Goal: Task Accomplishment & Management: Manage account settings

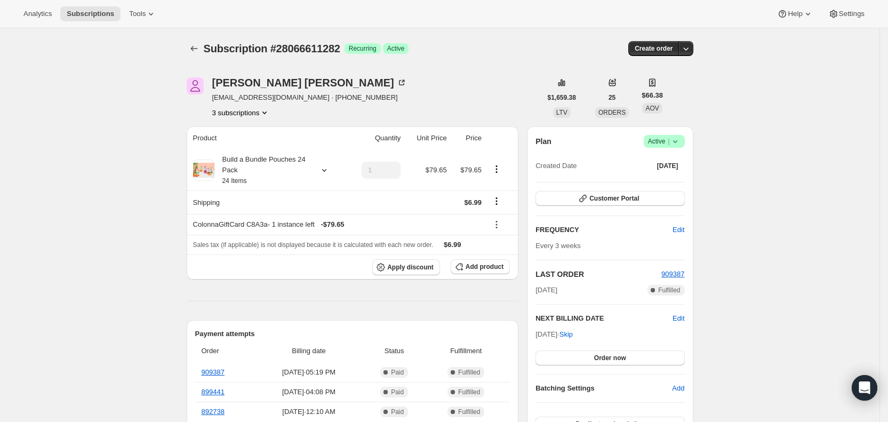
click at [91, 10] on span "Subscriptions" at bounding box center [90, 14] width 47 height 9
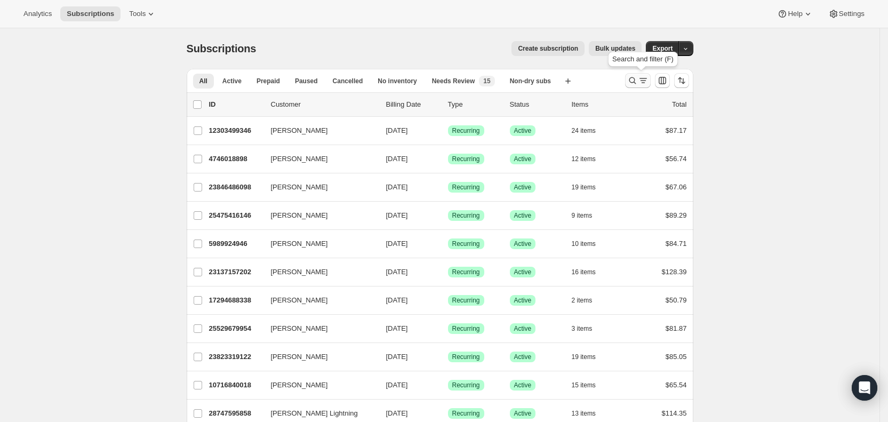
click at [642, 81] on icon "Search and filter results" at bounding box center [643, 80] width 11 height 11
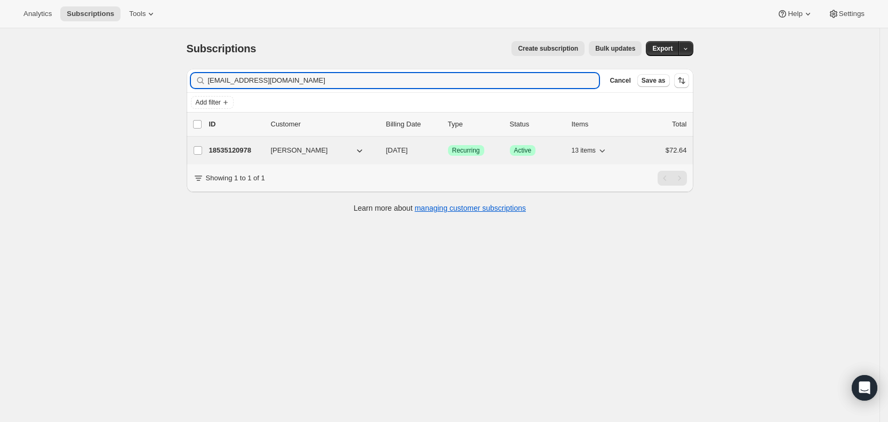
type input "[EMAIL_ADDRESS][DOMAIN_NAME]"
click at [408, 149] on span "[DATE]" at bounding box center [397, 150] width 22 height 8
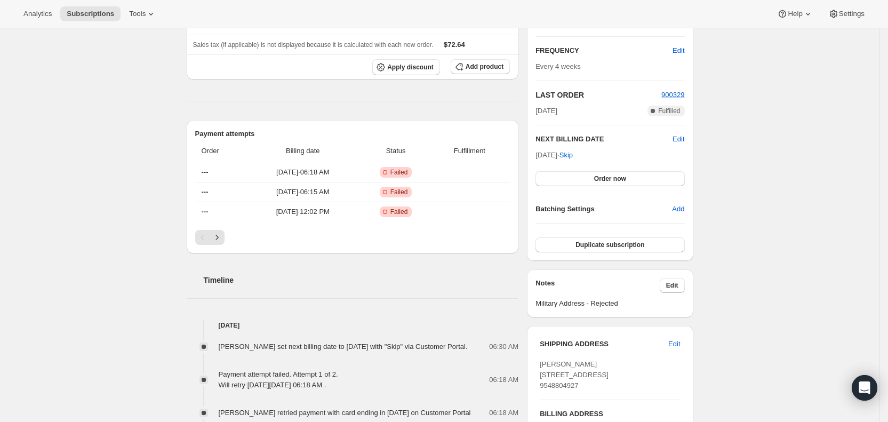
scroll to position [178, 0]
click at [84, 10] on span "Subscriptions" at bounding box center [90, 14] width 47 height 9
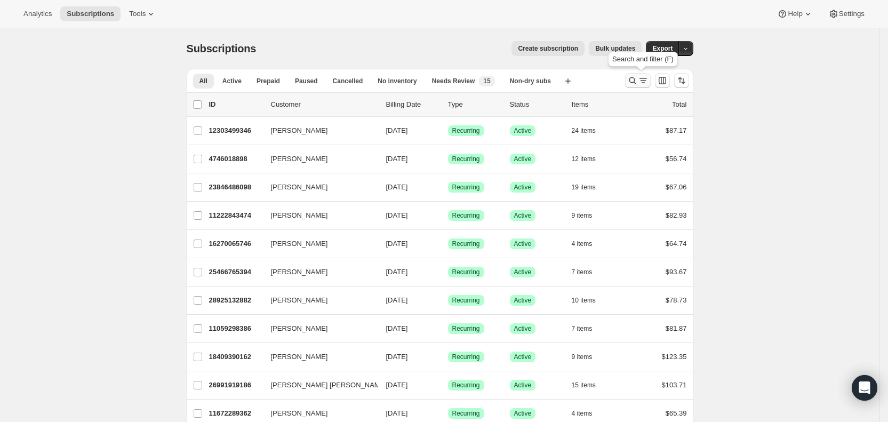
click at [644, 80] on icon "Search and filter results" at bounding box center [643, 80] width 11 height 11
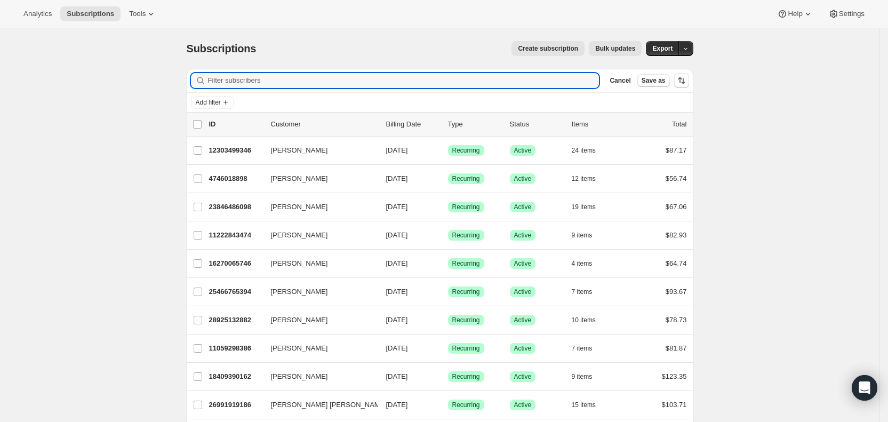
paste input "[EMAIL_ADDRESS][DOMAIN_NAME]"
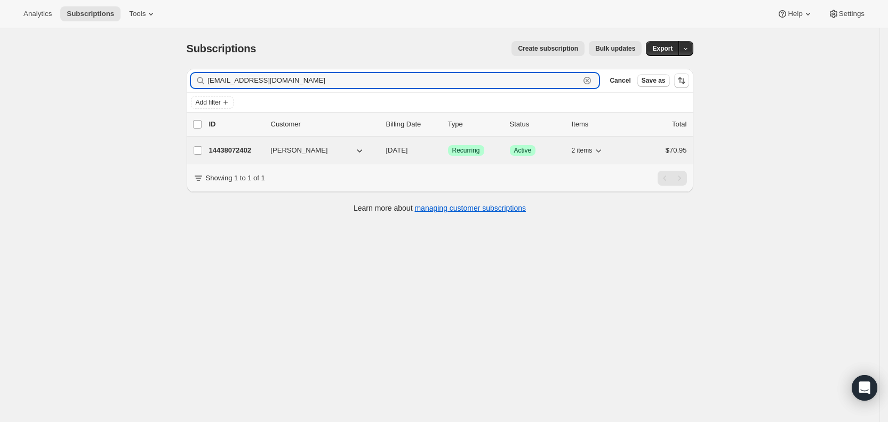
type input "[EMAIL_ADDRESS][DOMAIN_NAME]"
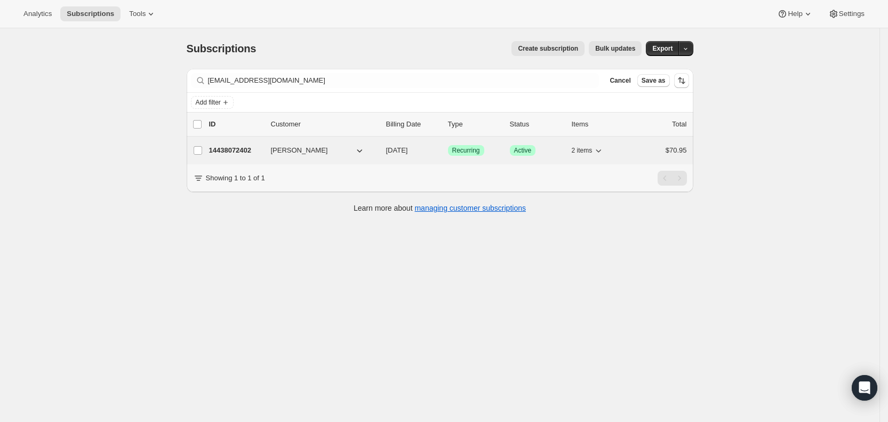
click at [408, 149] on span "[DATE]" at bounding box center [397, 150] width 22 height 8
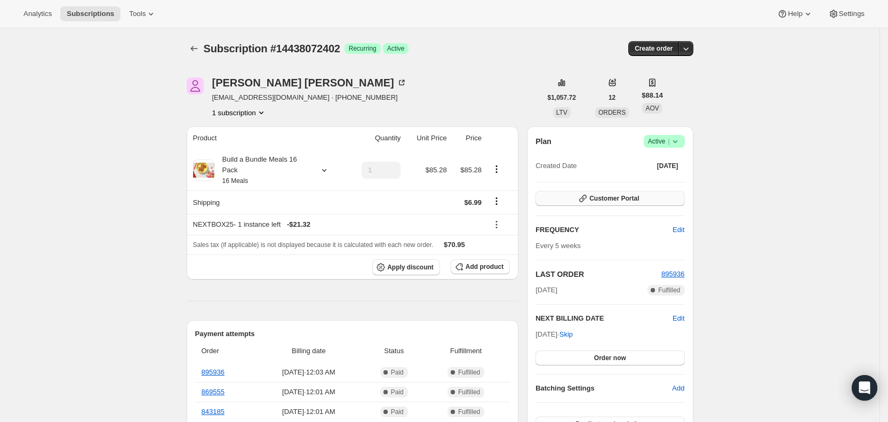
click at [654, 199] on button "Customer Portal" at bounding box center [610, 198] width 149 height 15
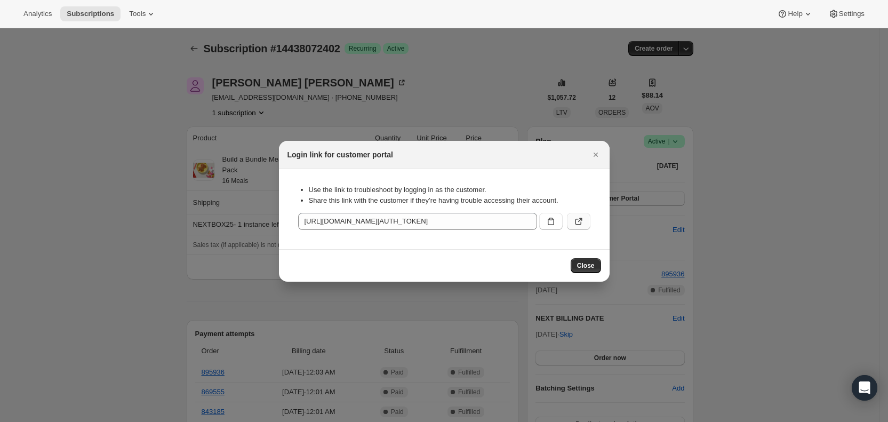
click at [582, 221] on icon ":r301:" at bounding box center [579, 221] width 11 height 11
click at [591, 155] on icon "Close" at bounding box center [596, 154] width 11 height 11
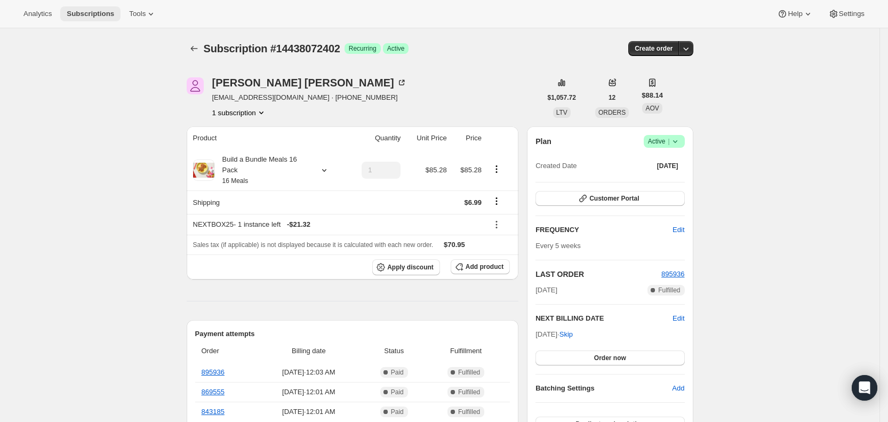
click at [93, 13] on span "Subscriptions" at bounding box center [90, 14] width 47 height 9
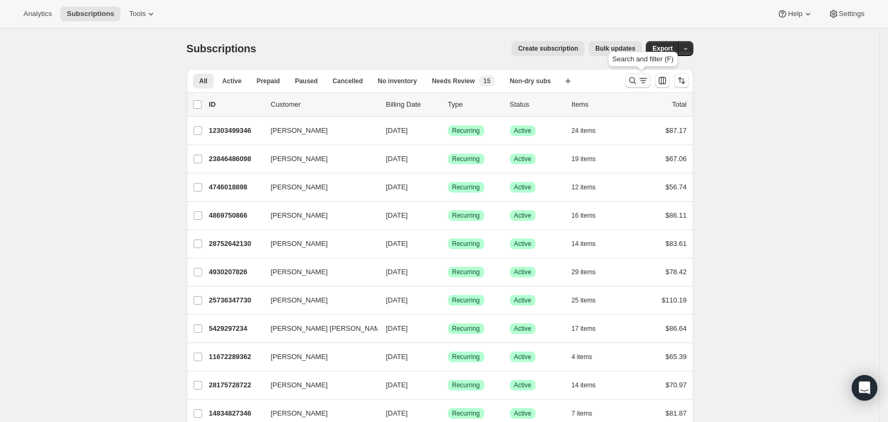
click at [642, 81] on icon "Search and filter results" at bounding box center [643, 80] width 11 height 11
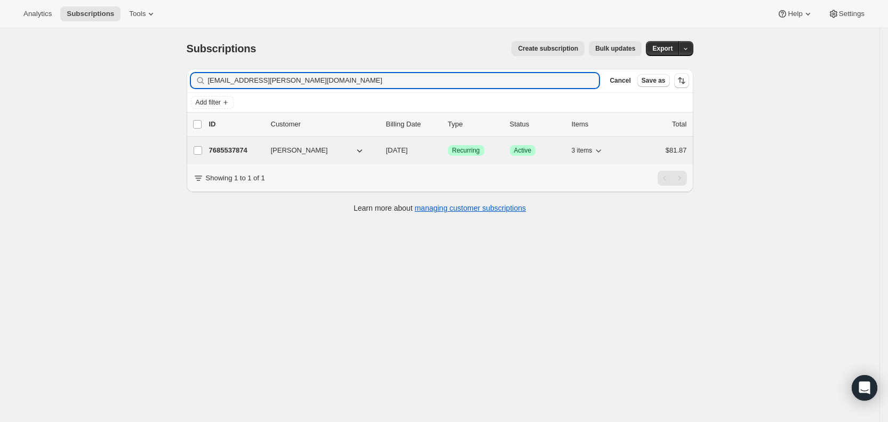
type input "[EMAIL_ADDRESS][PERSON_NAME][DOMAIN_NAME]"
click at [408, 149] on span "[DATE]" at bounding box center [397, 150] width 22 height 8
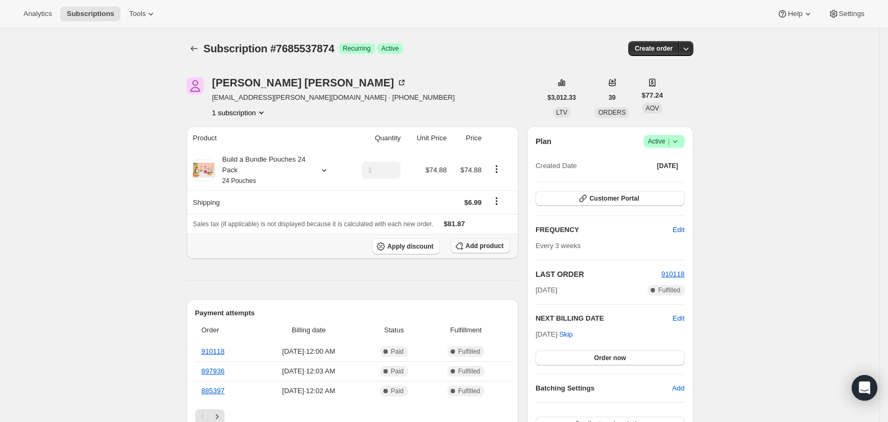
click at [483, 247] on span "Add product" at bounding box center [485, 246] width 38 height 9
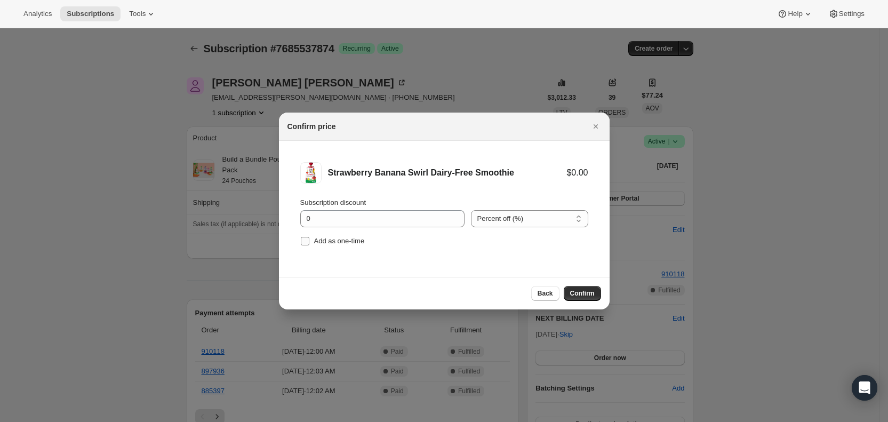
click at [303, 243] on input "Add as one-time" at bounding box center [305, 241] width 9 height 9
checkbox input "true"
click at [575, 294] on span "Confirm" at bounding box center [582, 293] width 25 height 9
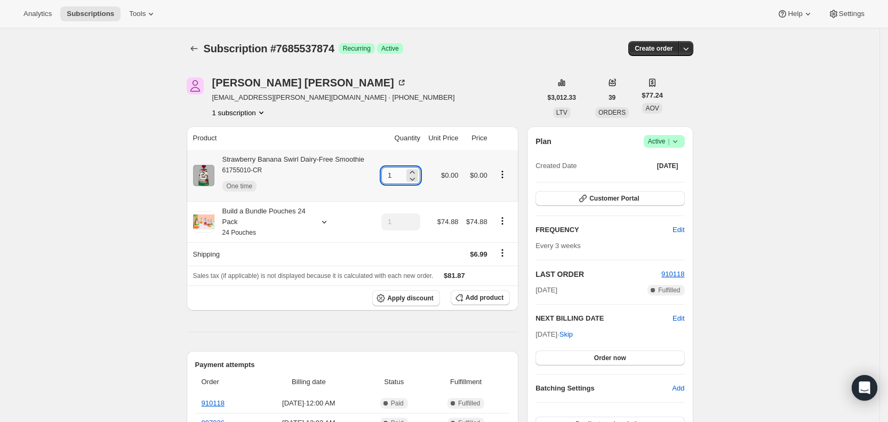
drag, startPoint x: 387, startPoint y: 173, endPoint x: 400, endPoint y: 174, distance: 13.4
click at [400, 174] on input "1" at bounding box center [393, 175] width 23 height 17
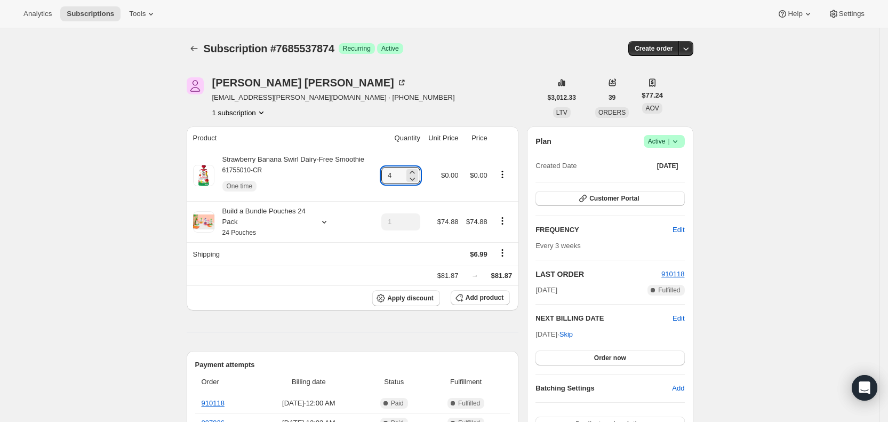
type input "4"
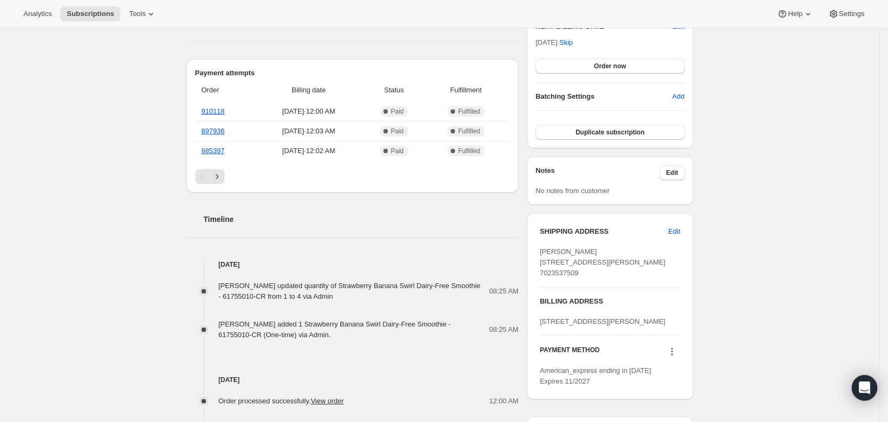
scroll to position [303, 0]
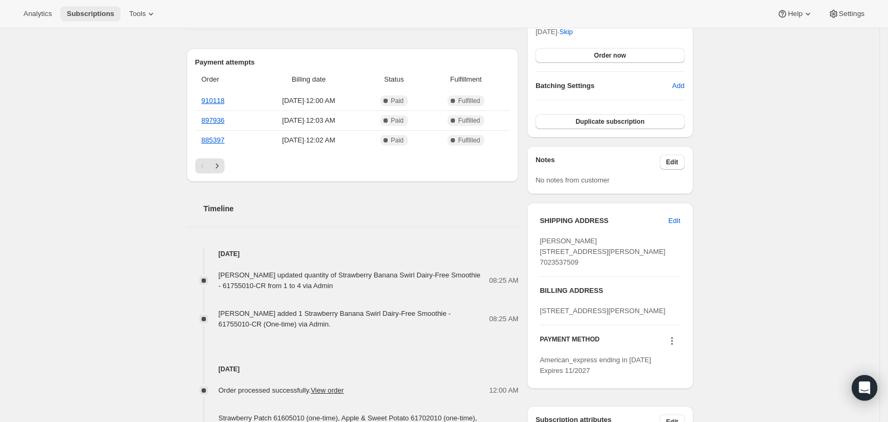
click at [85, 15] on span "Subscriptions" at bounding box center [90, 14] width 47 height 9
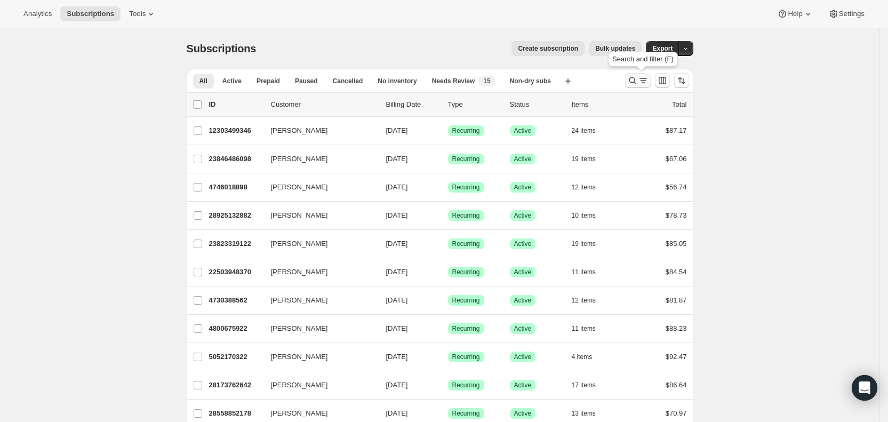
click at [644, 80] on icon "Search and filter results" at bounding box center [643, 80] width 11 height 11
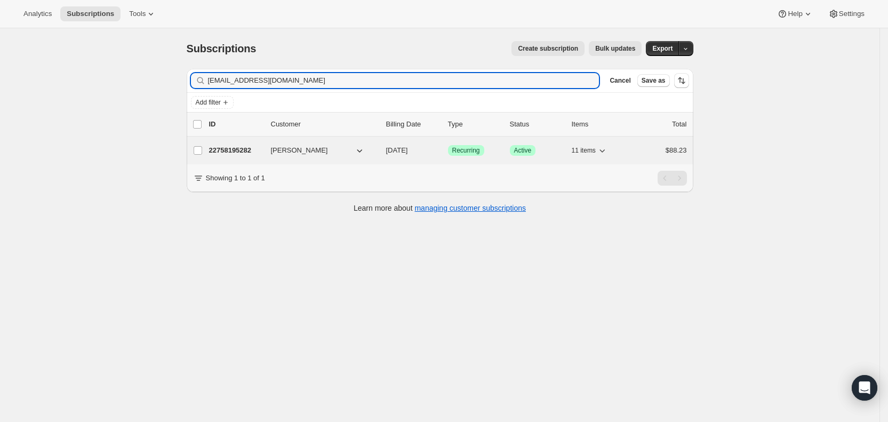
type input "[EMAIL_ADDRESS][DOMAIN_NAME]"
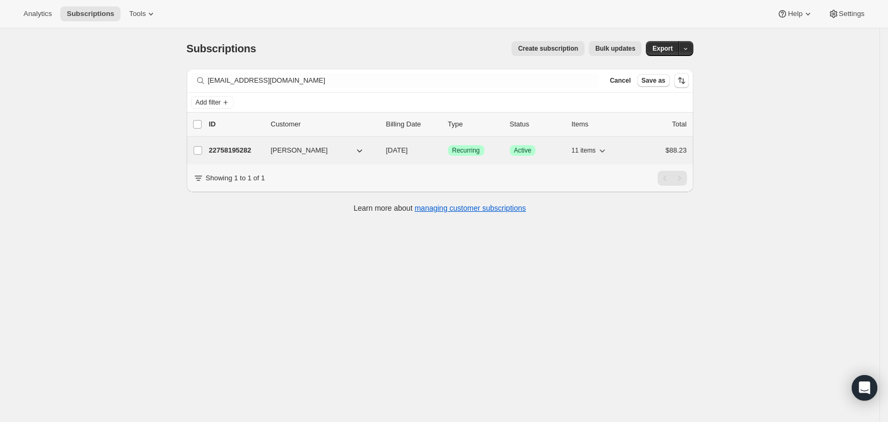
click at [408, 153] on span "[DATE]" at bounding box center [397, 150] width 22 height 8
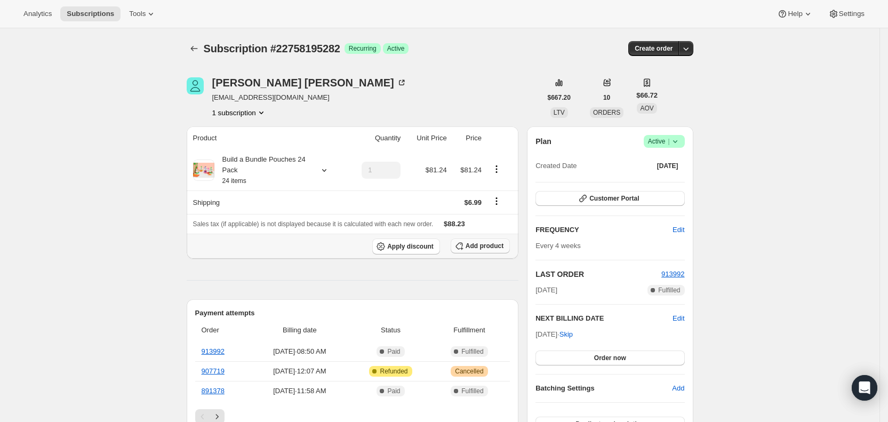
click at [490, 246] on span "Add product" at bounding box center [485, 246] width 38 height 9
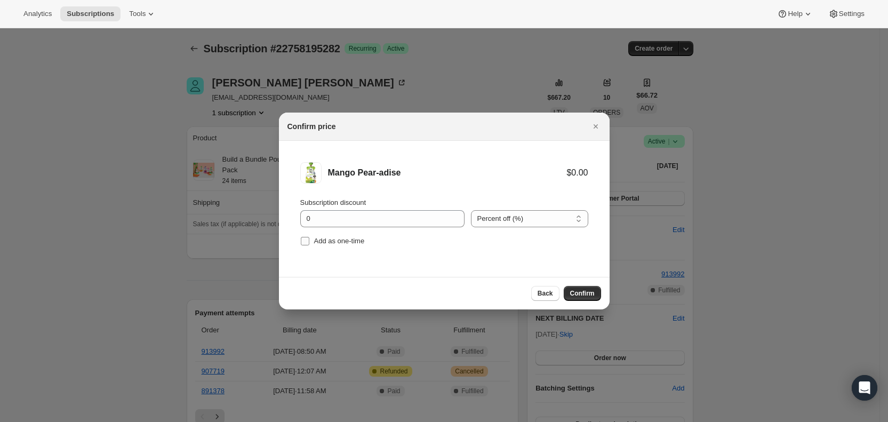
click at [312, 240] on label "Add as one-time" at bounding box center [332, 241] width 65 height 15
click at [309, 240] on input "Add as one-time" at bounding box center [305, 241] width 9 height 9
checkbox input "true"
click at [575, 292] on span "Confirm" at bounding box center [582, 293] width 25 height 9
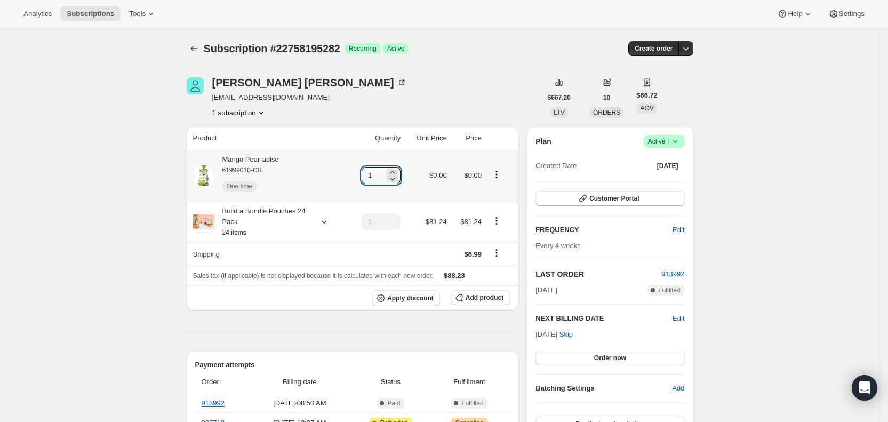
drag, startPoint x: 370, startPoint y: 178, endPoint x: 456, endPoint y: 123, distance: 101.2
click at [385, 176] on input "1" at bounding box center [373, 175] width 23 height 17
type input "4"
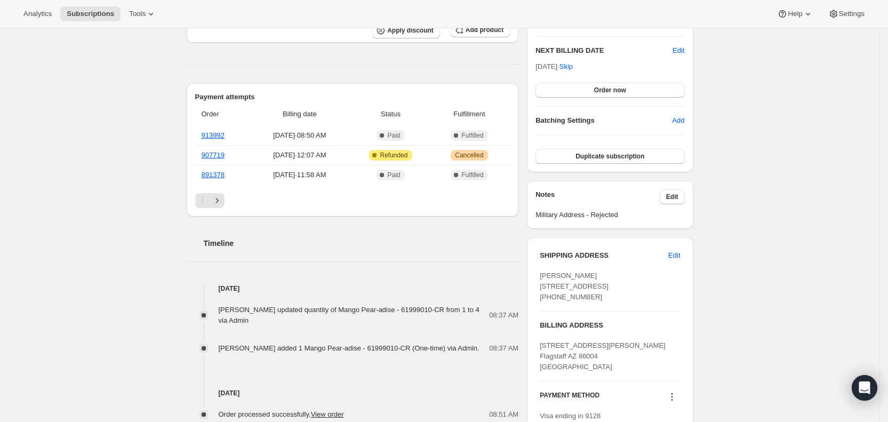
scroll to position [269, 0]
click at [94, 17] on span "Subscriptions" at bounding box center [90, 14] width 47 height 9
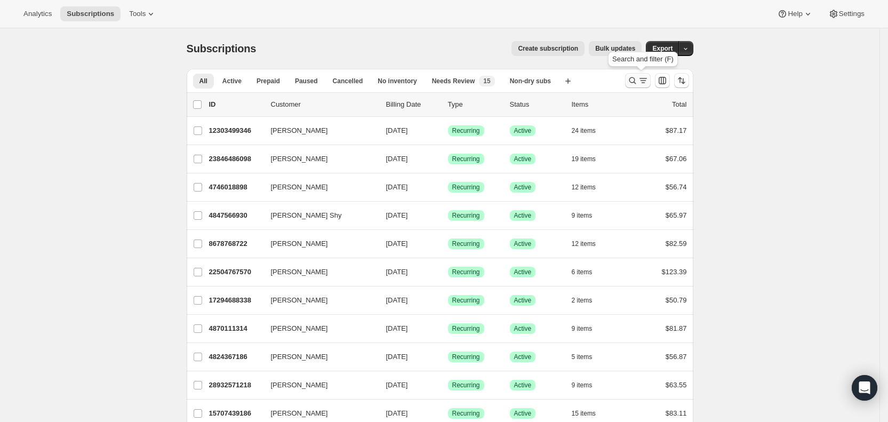
click at [638, 80] on icon "Search and filter results" at bounding box center [633, 80] width 11 height 11
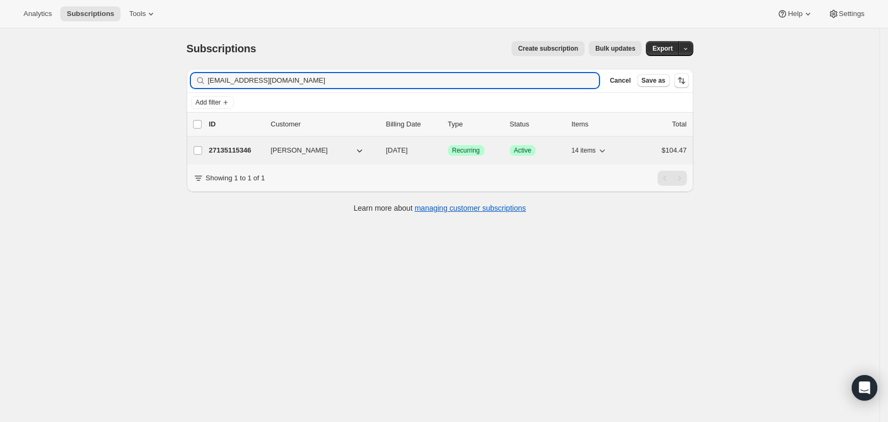
type input "[EMAIL_ADDRESS][DOMAIN_NAME]"
click at [408, 147] on span "[DATE]" at bounding box center [397, 150] width 22 height 8
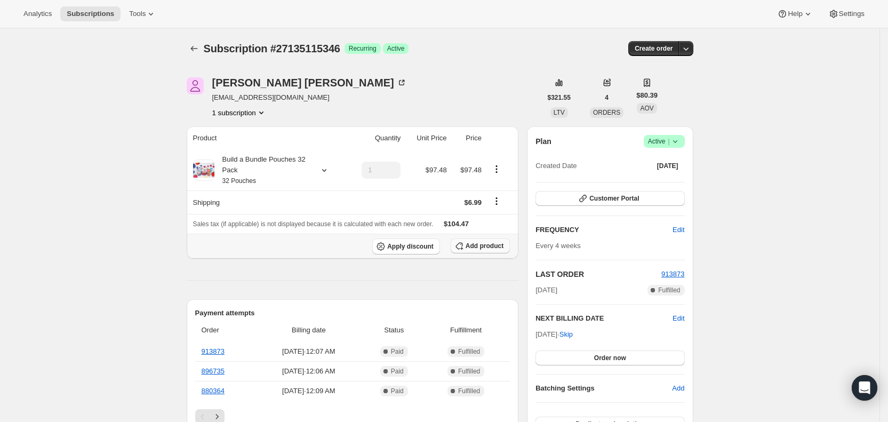
click at [497, 245] on span "Add product" at bounding box center [485, 246] width 38 height 9
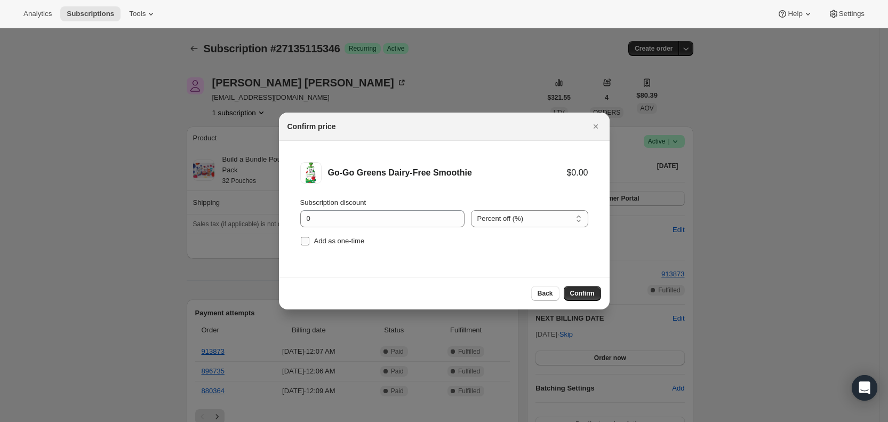
click at [318, 237] on span "Add as one-time" at bounding box center [339, 241] width 51 height 8
click at [309, 237] on input "Add as one-time" at bounding box center [305, 241] width 9 height 9
checkbox input "true"
click at [576, 291] on span "Confirm" at bounding box center [582, 293] width 25 height 9
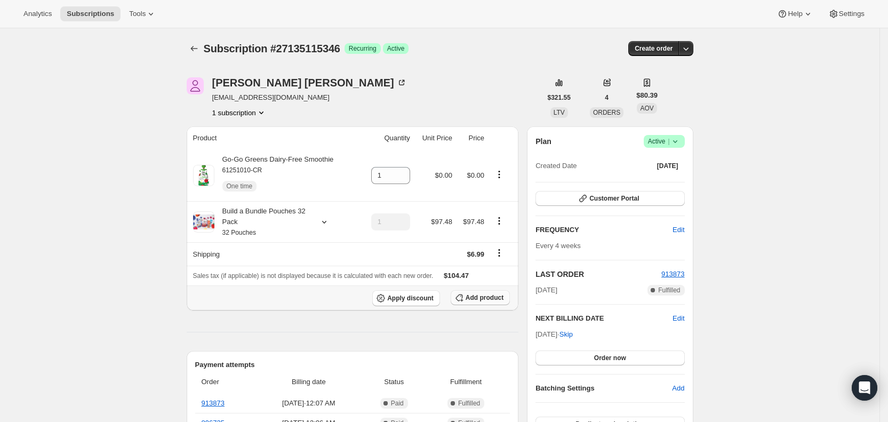
click at [485, 296] on span "Add product" at bounding box center [485, 297] width 38 height 9
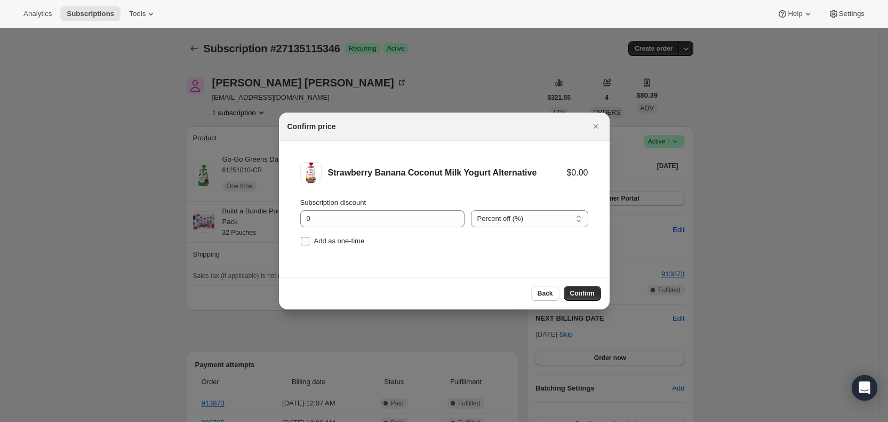
click at [312, 237] on label "Add as one-time" at bounding box center [332, 241] width 65 height 15
click at [309, 237] on input "Add as one-time" at bounding box center [305, 241] width 9 height 9
checkbox input "true"
click at [580, 291] on span "Confirm" at bounding box center [582, 293] width 25 height 9
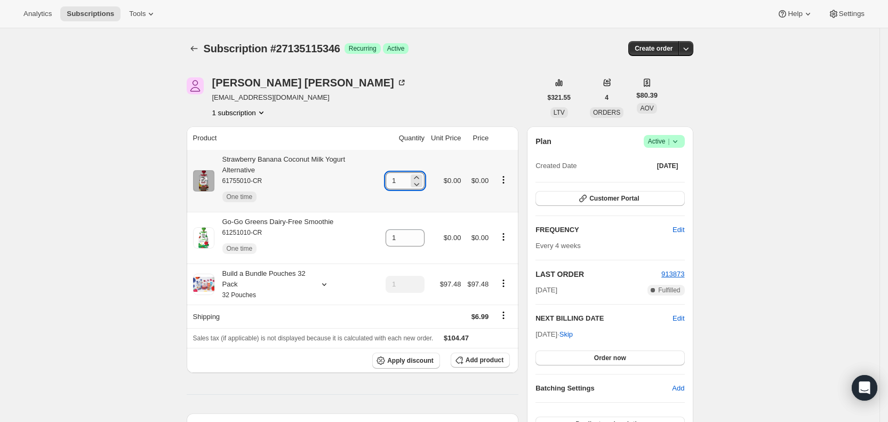
drag, startPoint x: 399, startPoint y: 180, endPoint x: 407, endPoint y: 179, distance: 7.5
click at [407, 179] on input "1" at bounding box center [397, 180] width 23 height 17
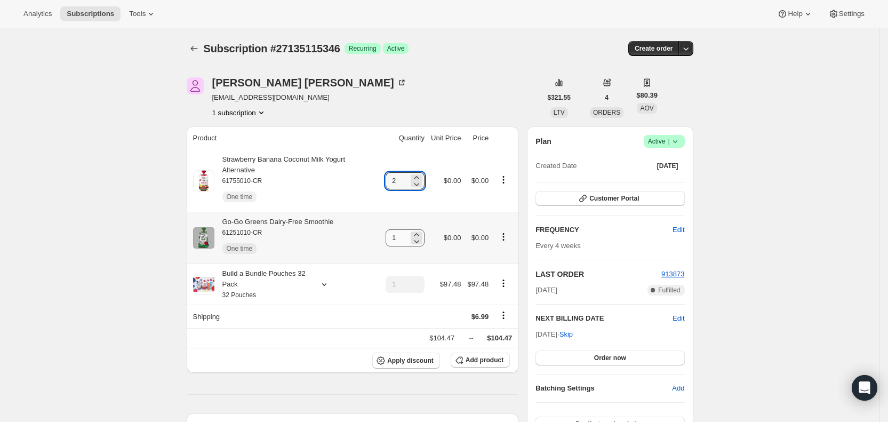
type input "2"
drag, startPoint x: 397, startPoint y: 227, endPoint x: 417, endPoint y: 227, distance: 20.3
click at [417, 229] on div "1" at bounding box center [405, 237] width 39 height 17
type input "2"
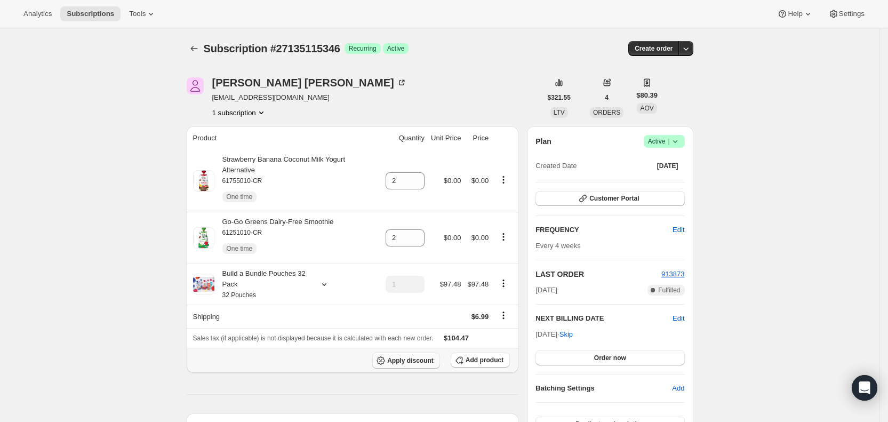
click at [425, 356] on span "Apply discount" at bounding box center [410, 360] width 46 height 9
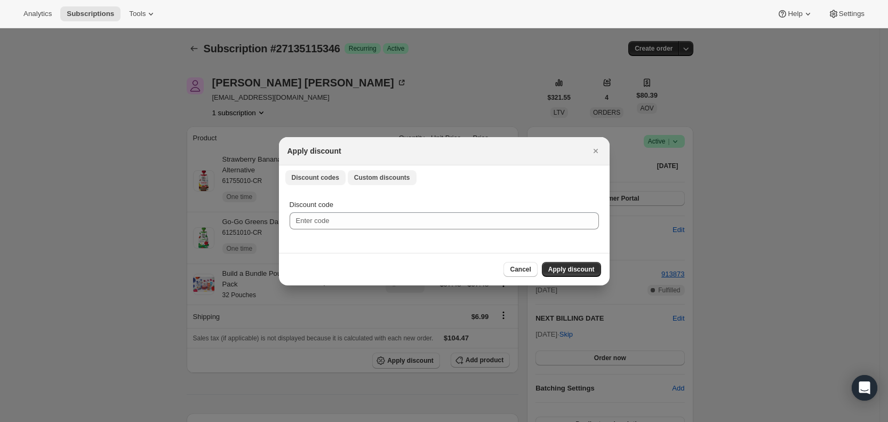
click at [372, 177] on span "Custom discounts" at bounding box center [382, 177] width 56 height 9
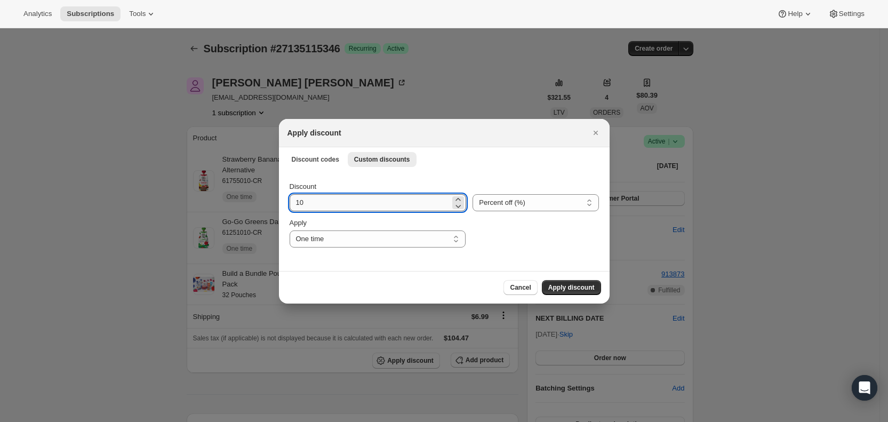
drag, startPoint x: 313, startPoint y: 202, endPoint x: 290, endPoint y: 205, distance: 22.7
click at [290, 205] on input "10" at bounding box center [370, 202] width 161 height 17
type input "25"
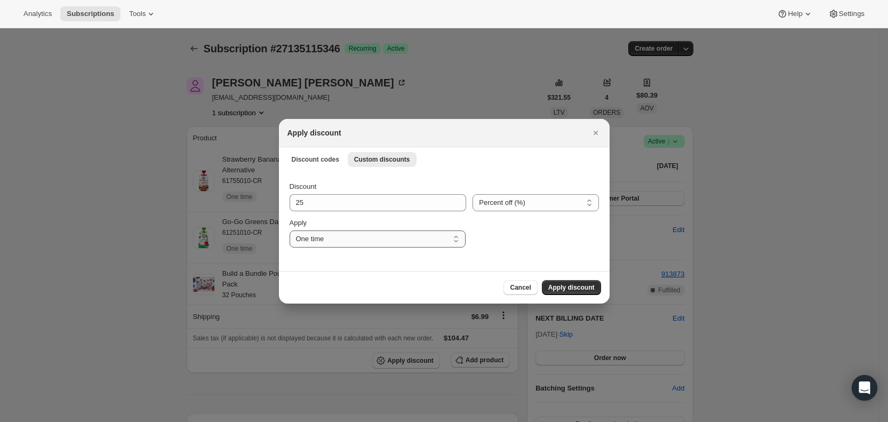
click at [349, 242] on select "One time Specify instances... Indefinitely" at bounding box center [378, 239] width 176 height 17
select select "specific"
click at [290, 231] on select "One time Specify instances... Indefinitely" at bounding box center [378, 239] width 176 height 17
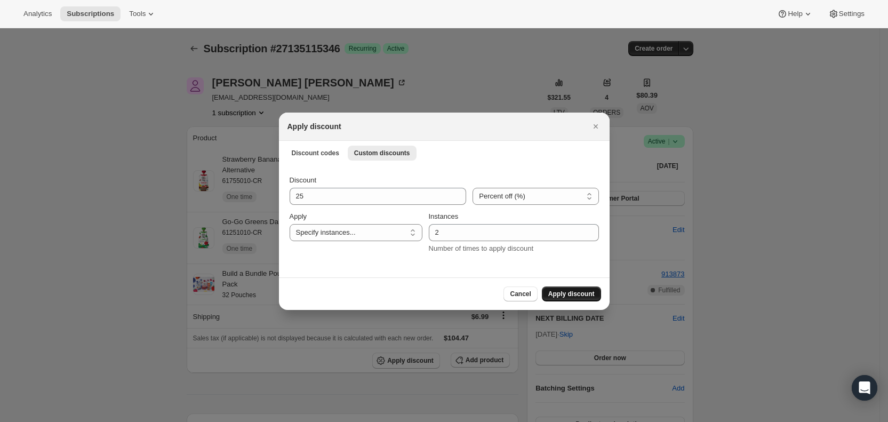
click at [583, 294] on span "Apply discount" at bounding box center [572, 294] width 46 height 9
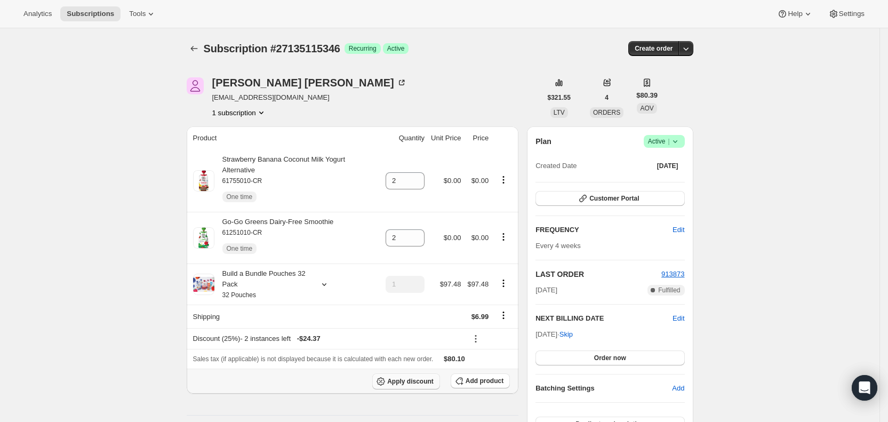
click at [425, 377] on span "Apply discount" at bounding box center [410, 381] width 46 height 9
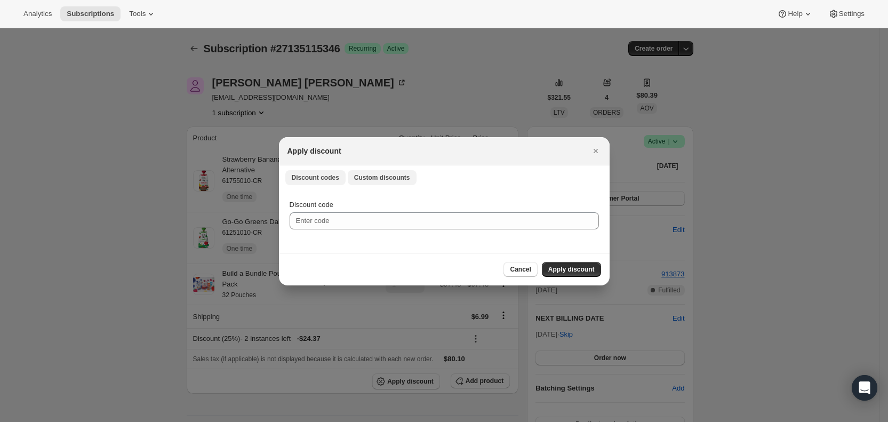
click at [378, 178] on span "Custom discounts" at bounding box center [382, 177] width 56 height 9
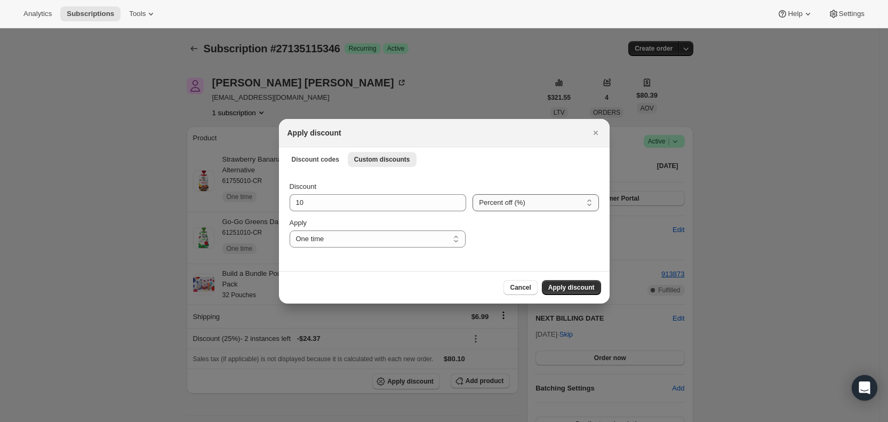
click at [549, 207] on select "Percent off (%) Amount off ($)" at bounding box center [536, 202] width 126 height 17
select select "fixed"
click at [473, 194] on select "Percent off (%) Amount off ($)" at bounding box center [536, 202] width 126 height 17
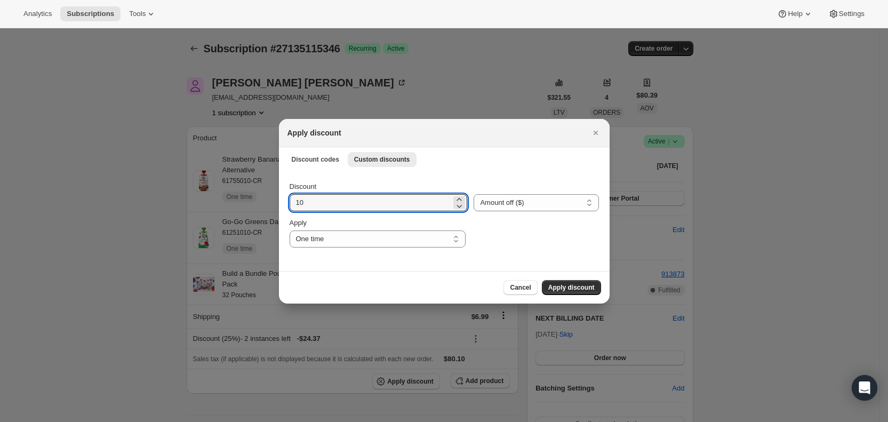
drag, startPoint x: 314, startPoint y: 205, endPoint x: 283, endPoint y: 204, distance: 31.0
click at [283, 204] on div "Discount 10 Percent off (%) Amount off ($) Amount off ($) Apply One time Specif…" at bounding box center [444, 221] width 331 height 100
type input "6.99"
click at [329, 241] on select "One time Specify instances... Indefinitely" at bounding box center [378, 239] width 176 height 17
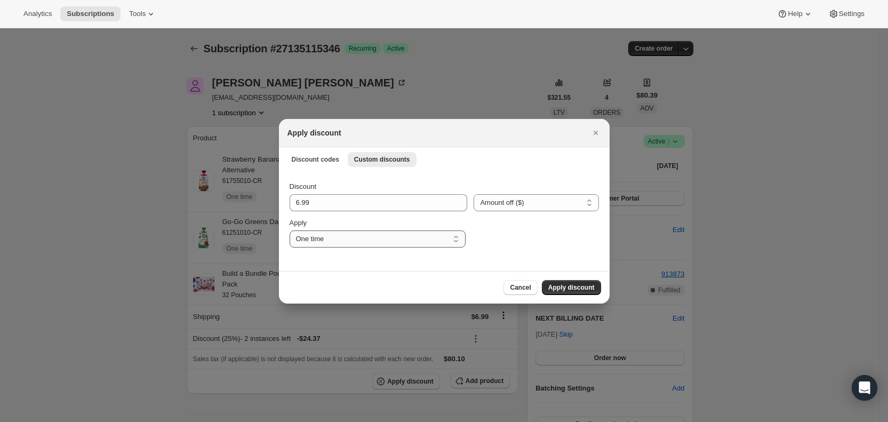
select select "specific"
click at [290, 231] on select "One time Specify instances... Indefinitely" at bounding box center [378, 239] width 176 height 17
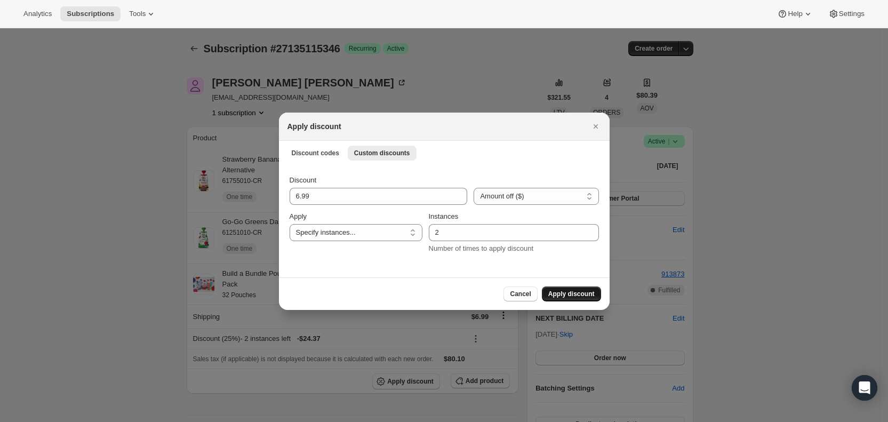
click at [575, 295] on span "Apply discount" at bounding box center [572, 294] width 46 height 9
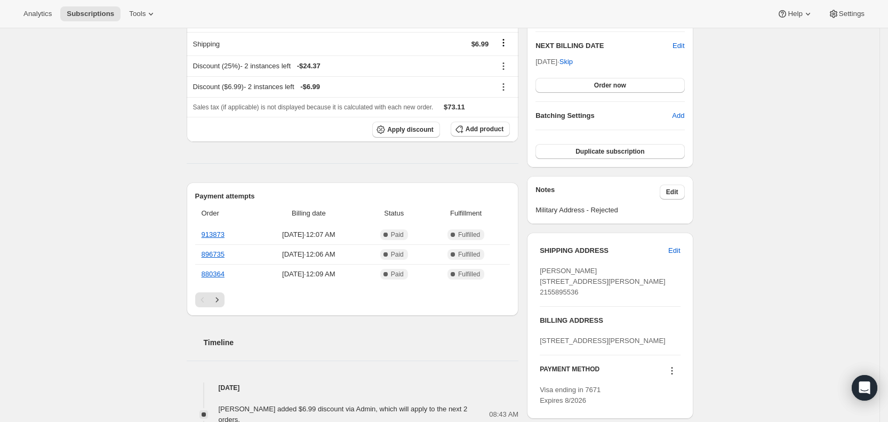
scroll to position [284, 0]
